Goal: Information Seeking & Learning: Learn about a topic

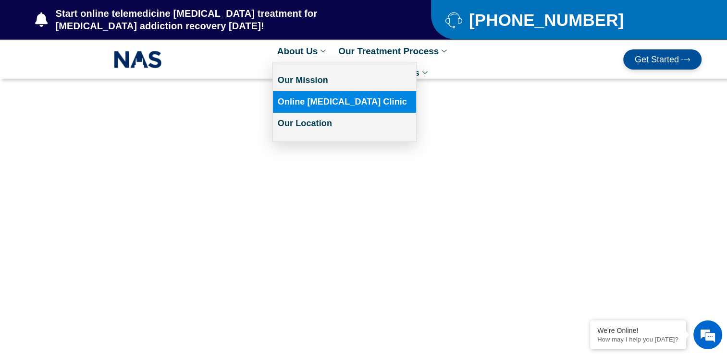
click at [293, 103] on link "Online [MEDICAL_DATA] Clinic" at bounding box center [344, 102] width 143 height 22
